Goal: Transaction & Acquisition: Purchase product/service

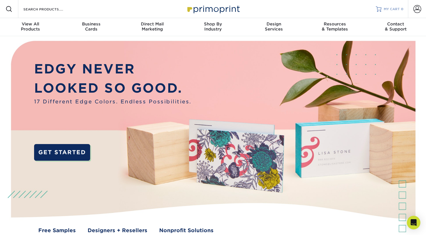
click at [394, 9] on span "MY CART" at bounding box center [392, 9] width 16 height 5
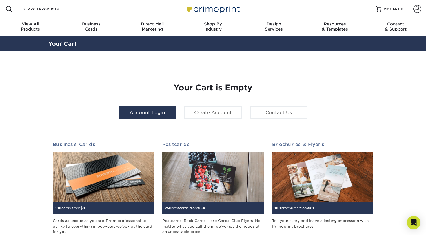
click at [154, 115] on link "Account Login" at bounding box center [147, 112] width 57 height 13
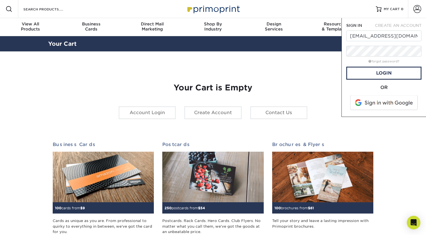
type input "[EMAIL_ADDRESS][DOMAIN_NAME]"
click at [380, 72] on link "Login" at bounding box center [383, 73] width 75 height 13
